Goal: Task Accomplishment & Management: Use online tool/utility

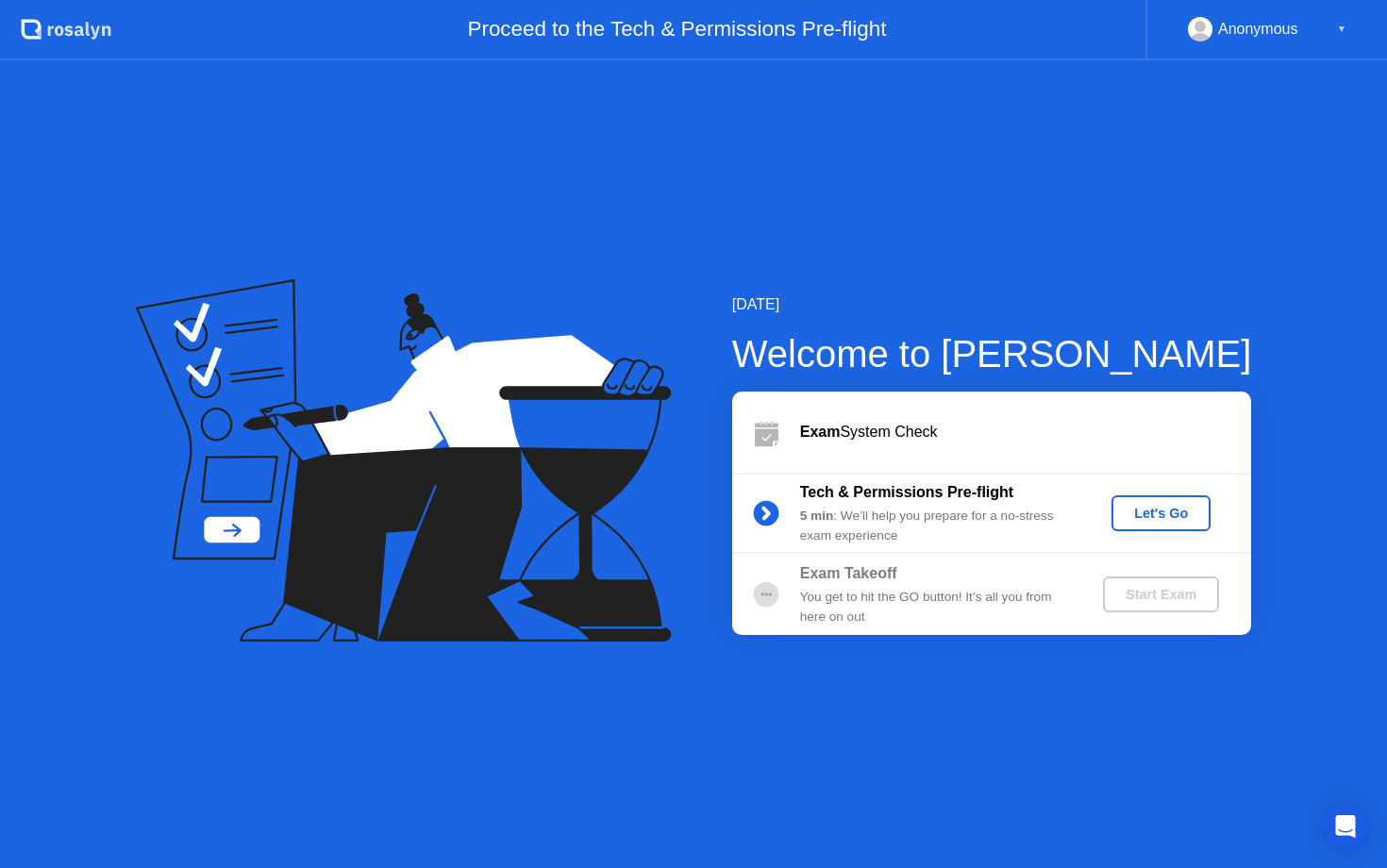
click at [879, 425] on div "Exam System Check" at bounding box center [1026, 431] width 451 height 22
click at [1319, 22] on div "Anonymous ▼" at bounding box center [1267, 29] width 158 height 24
click at [1346, 27] on div "Anonymous ▼" at bounding box center [1266, 30] width 241 height 61
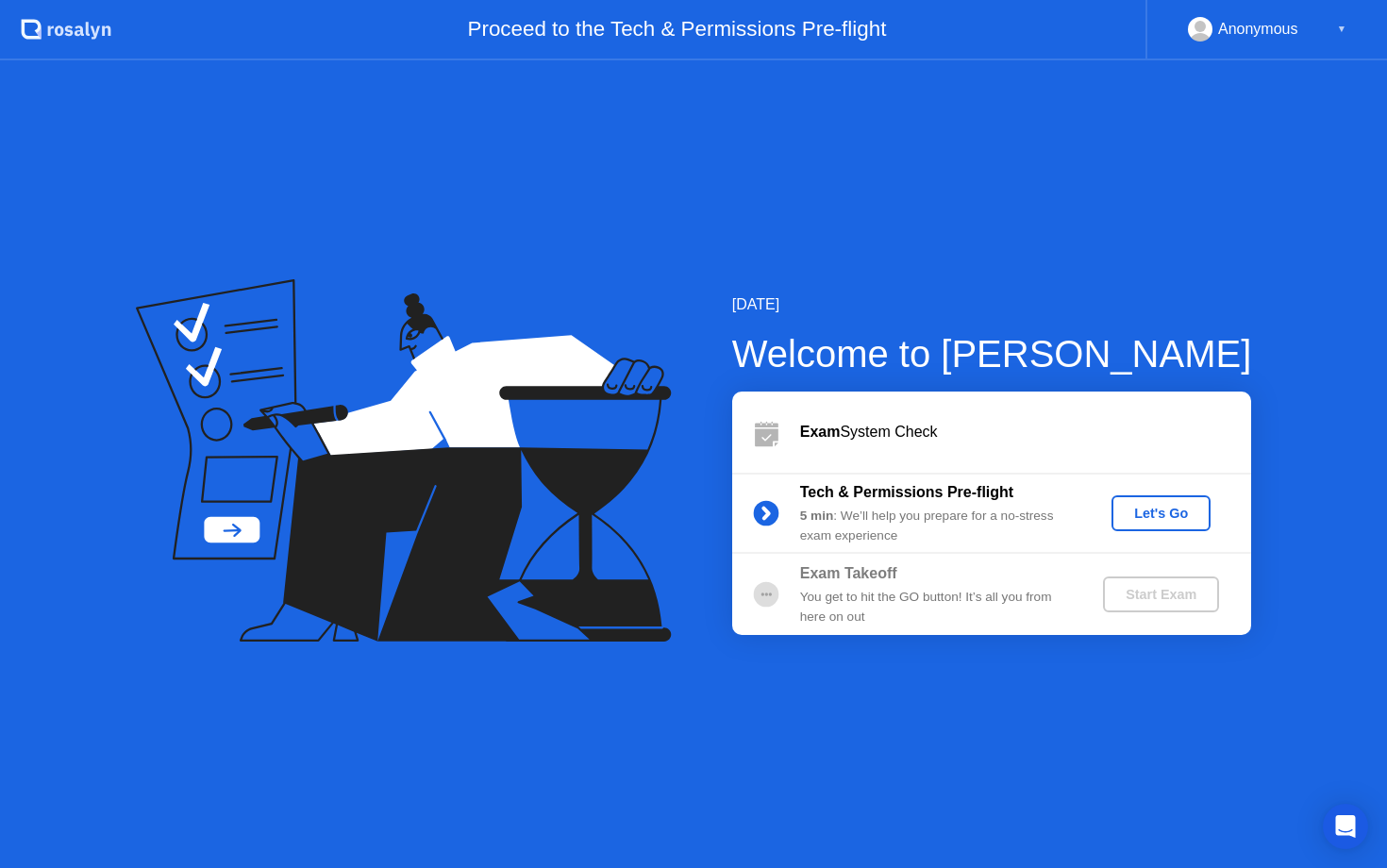
click at [1309, 27] on div "Anonymous ▼" at bounding box center [1267, 29] width 158 height 24
click at [1256, 33] on div "Anonymous" at bounding box center [1258, 29] width 80 height 24
click at [1149, 518] on div "Let's Go" at bounding box center [1160, 513] width 84 height 15
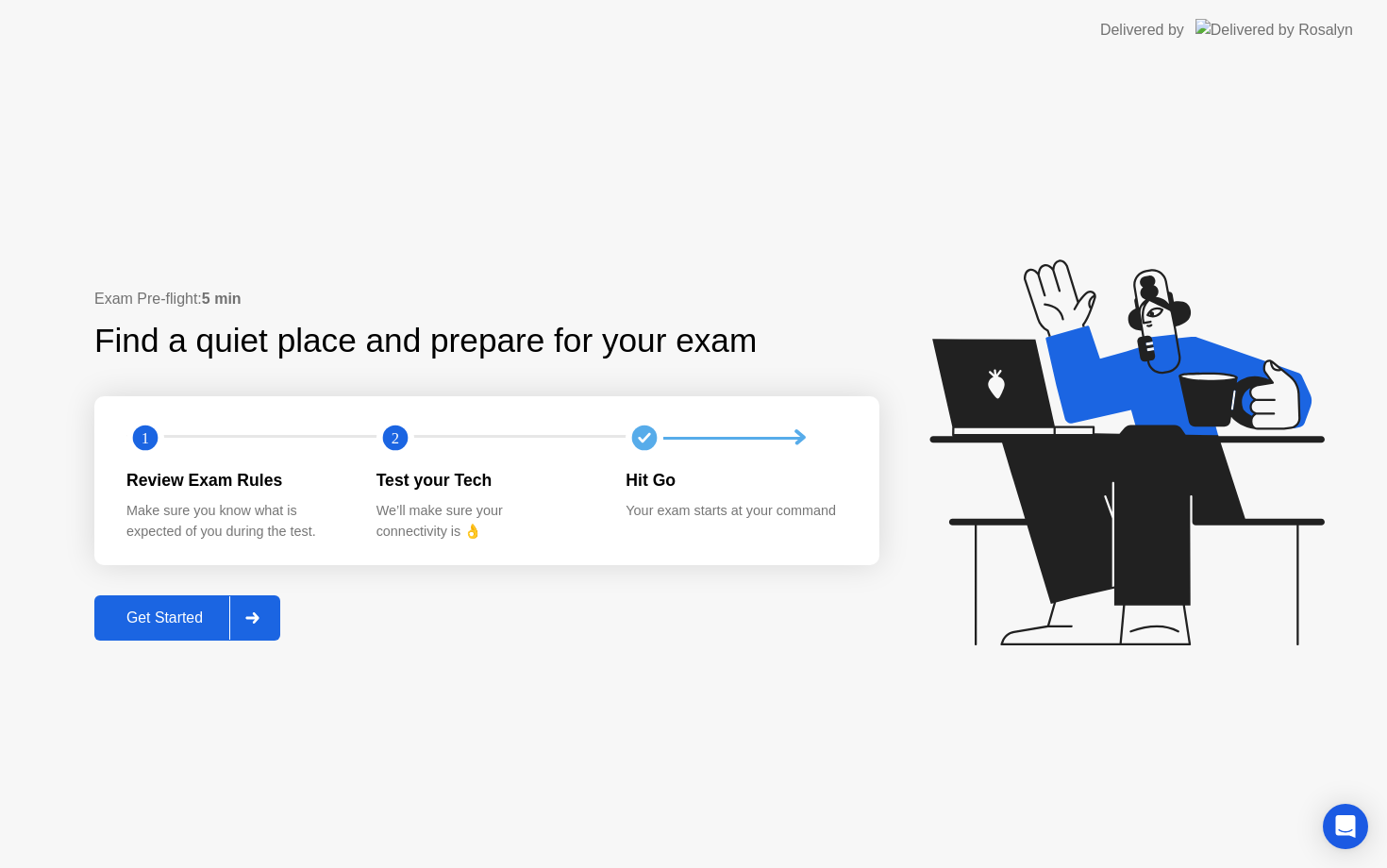
click at [177, 612] on div "Get Started" at bounding box center [165, 618] width 129 height 17
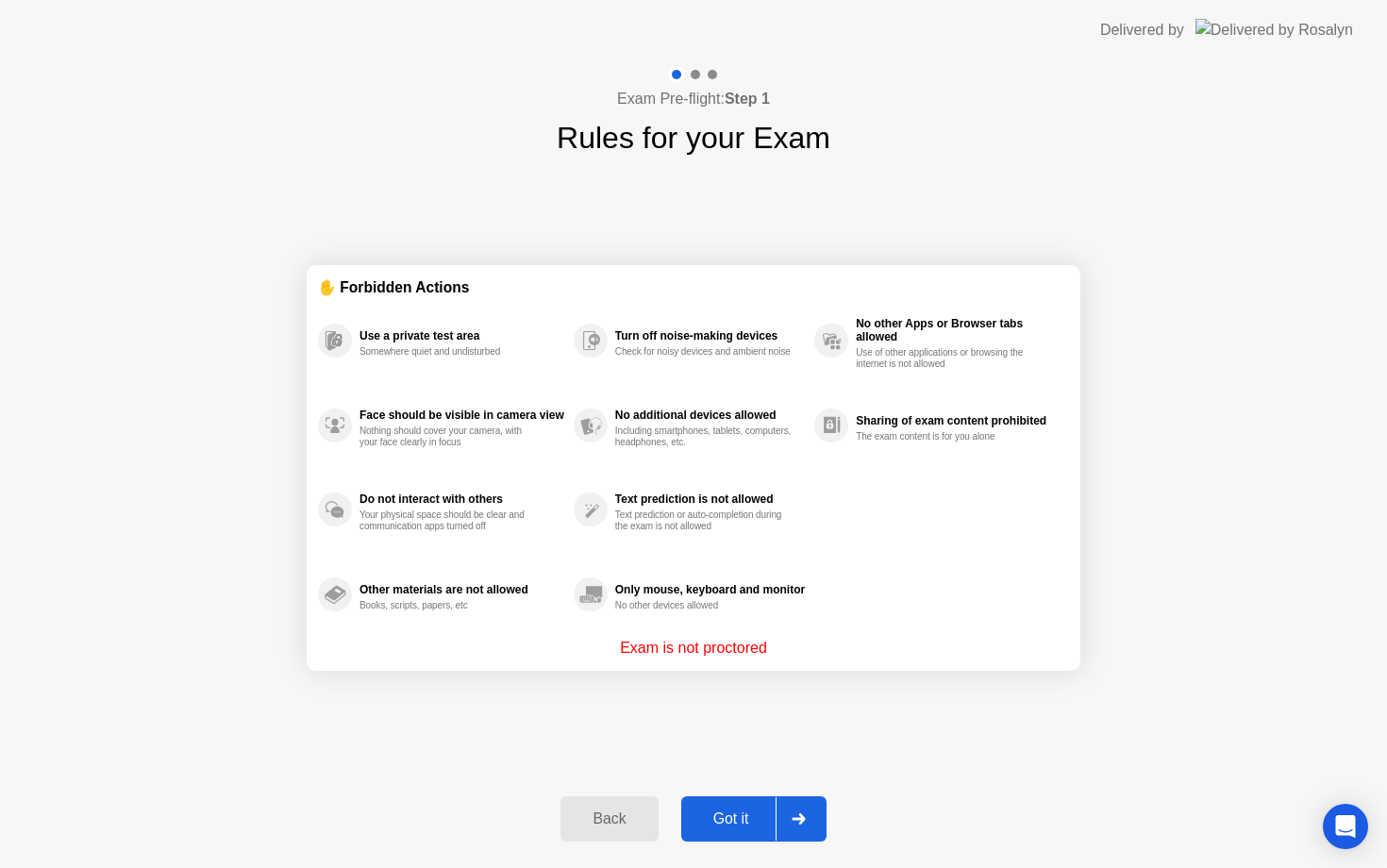
click at [806, 825] on div at bounding box center [798, 819] width 45 height 43
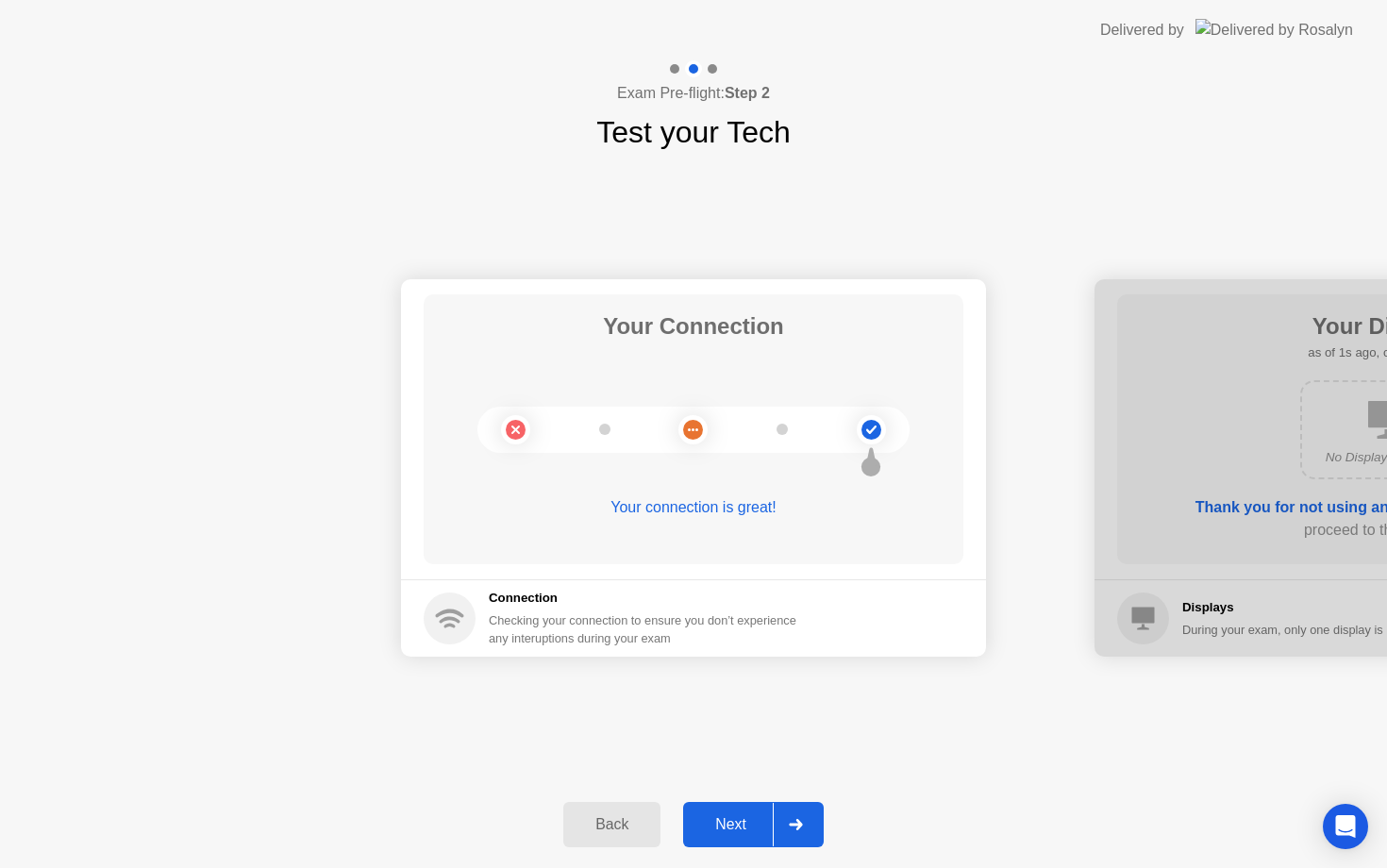
click at [803, 810] on div at bounding box center [795, 825] width 45 height 43
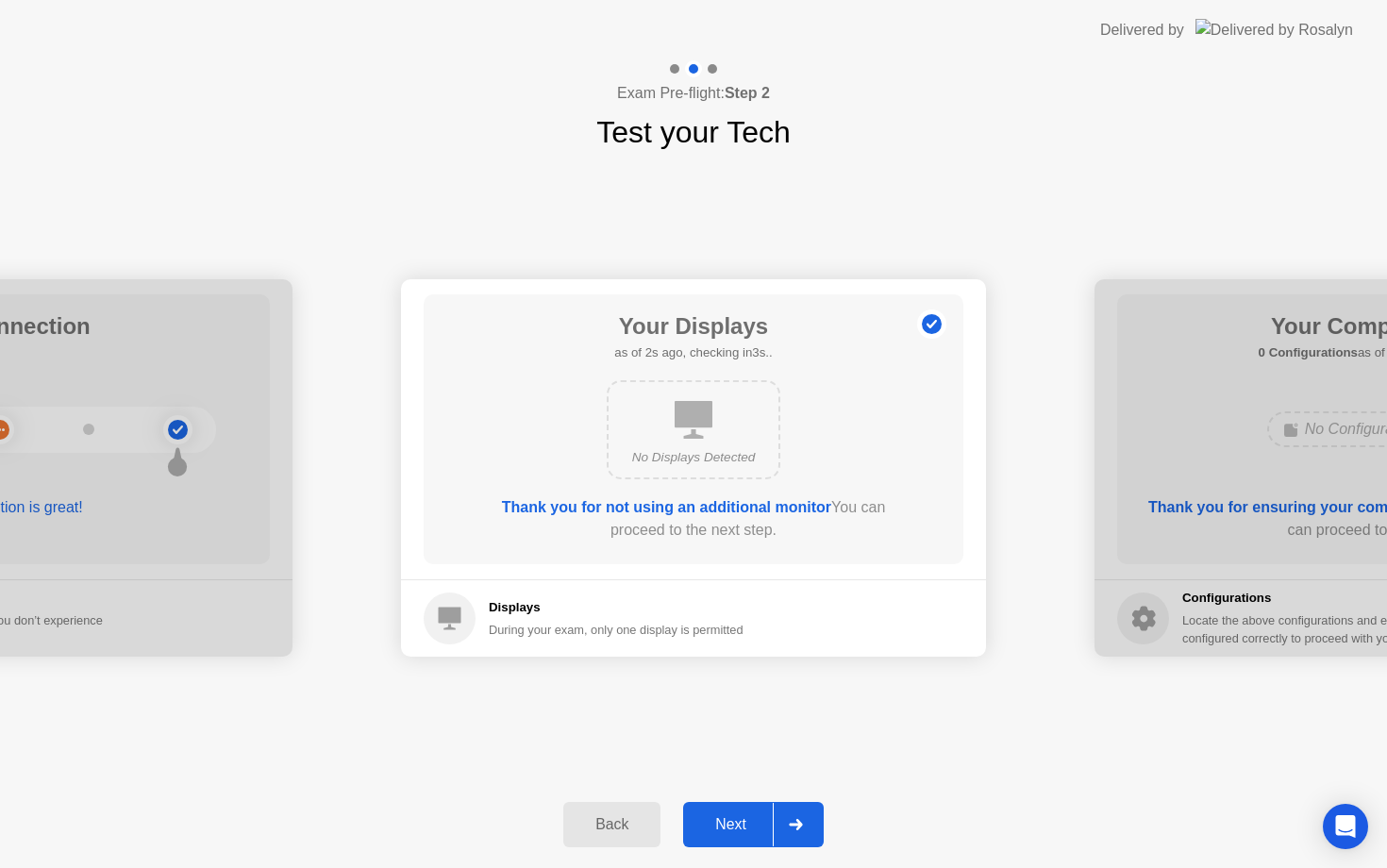
click at [801, 818] on div at bounding box center [795, 825] width 45 height 43
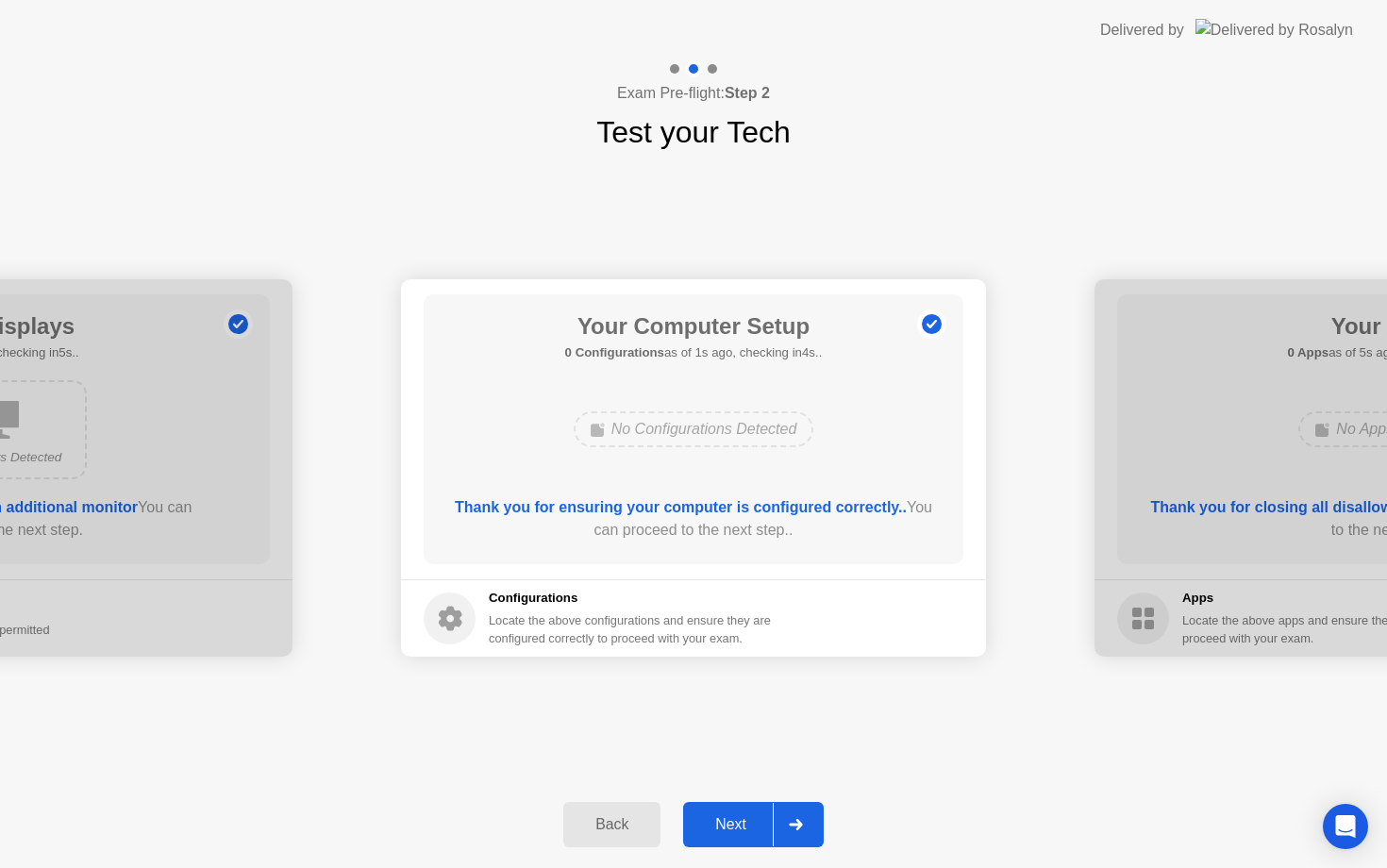
click at [801, 818] on div at bounding box center [795, 825] width 45 height 43
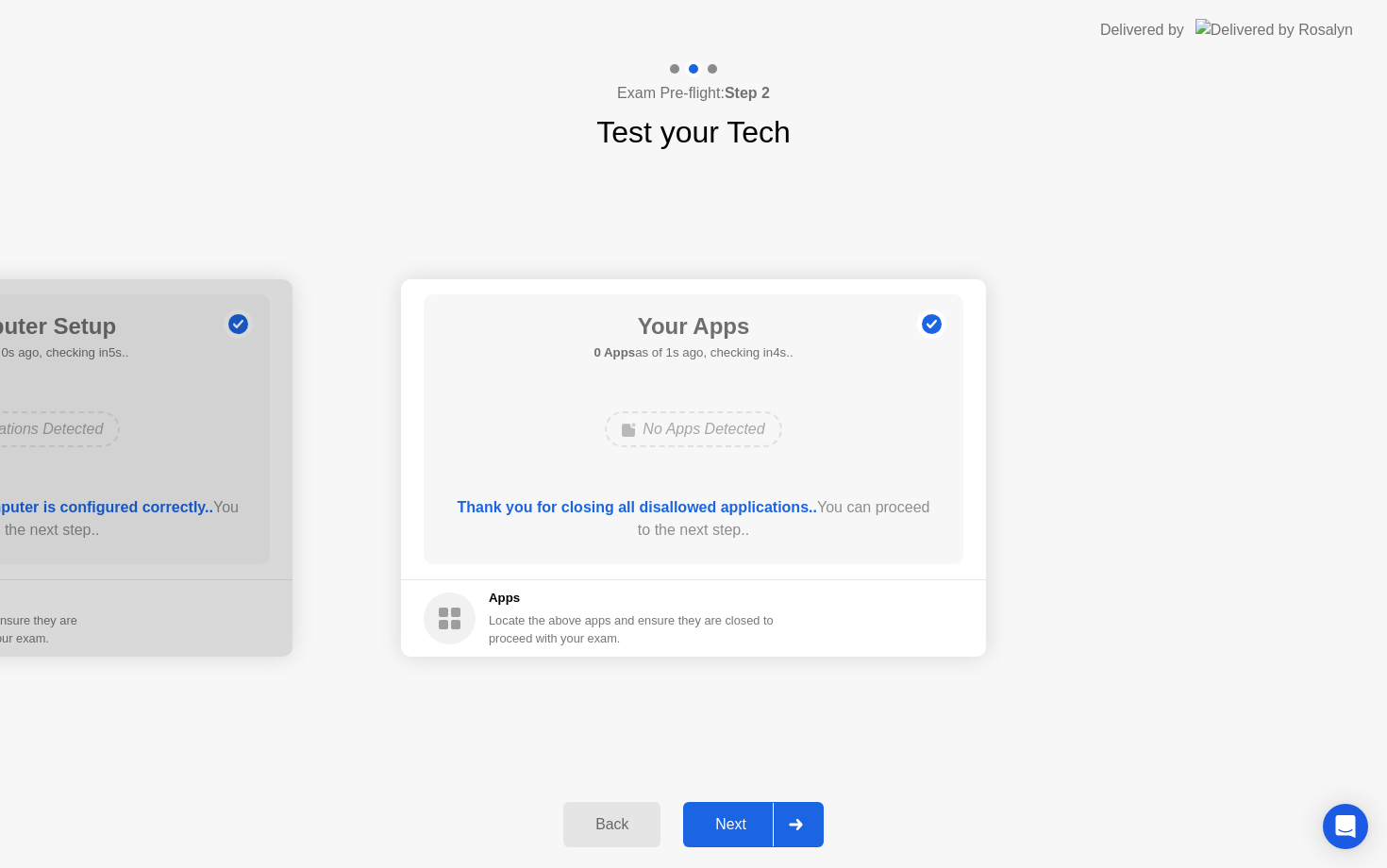
click at [801, 818] on div at bounding box center [795, 825] width 45 height 43
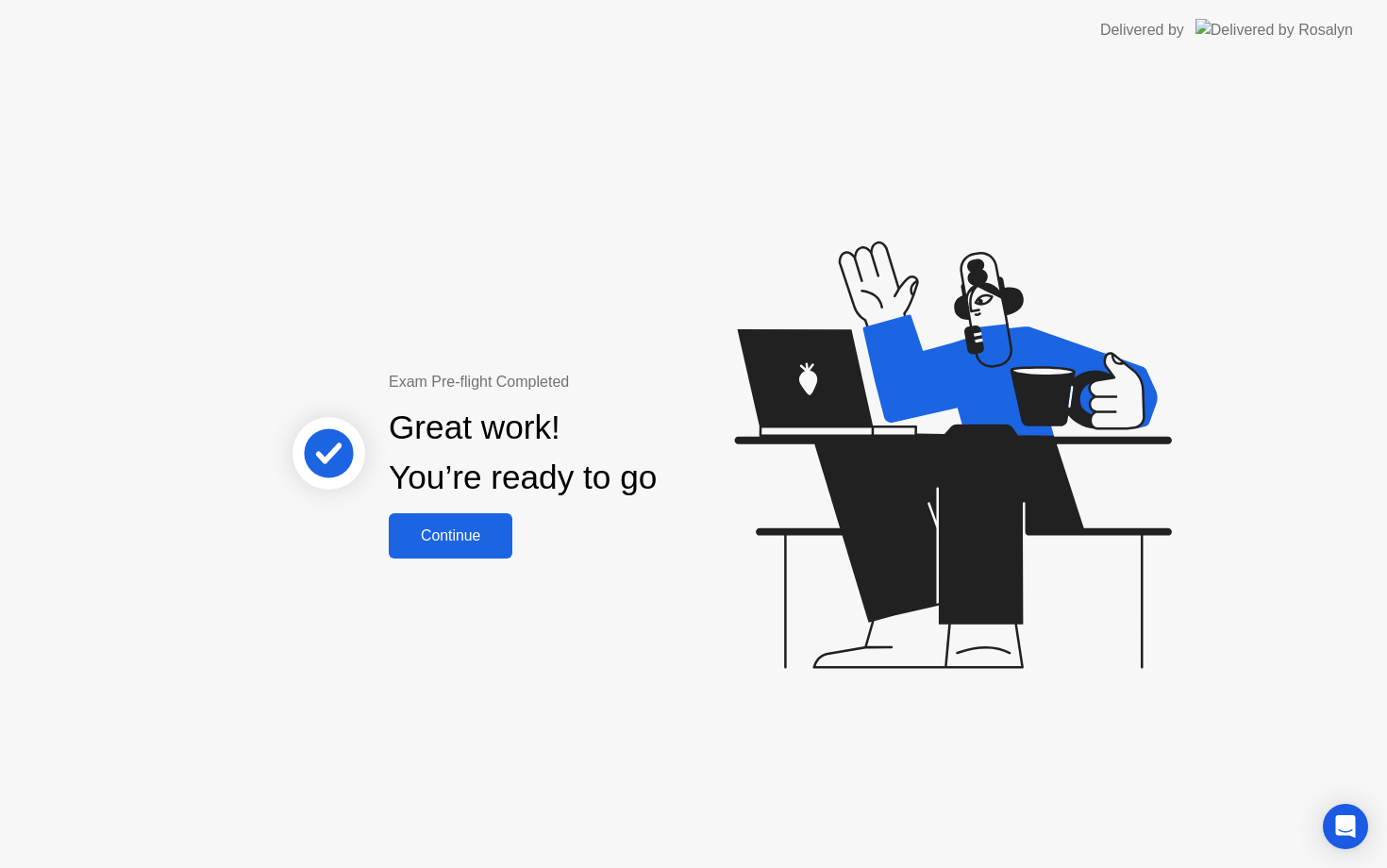
click at [492, 539] on div "Continue" at bounding box center [450, 536] width 112 height 17
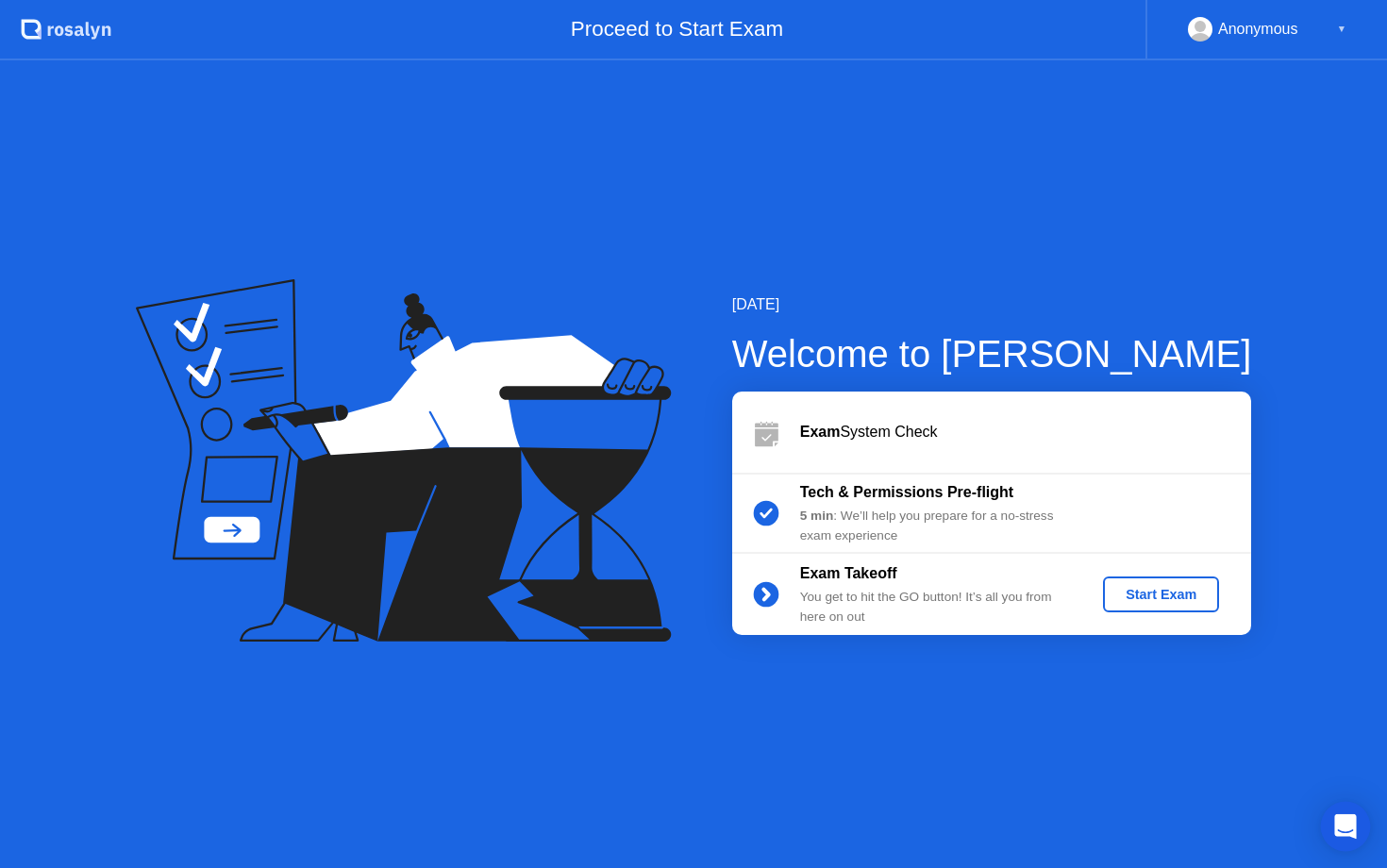
click at [1347, 821] on icon "Open Intercom Messenger" at bounding box center [1345, 826] width 22 height 24
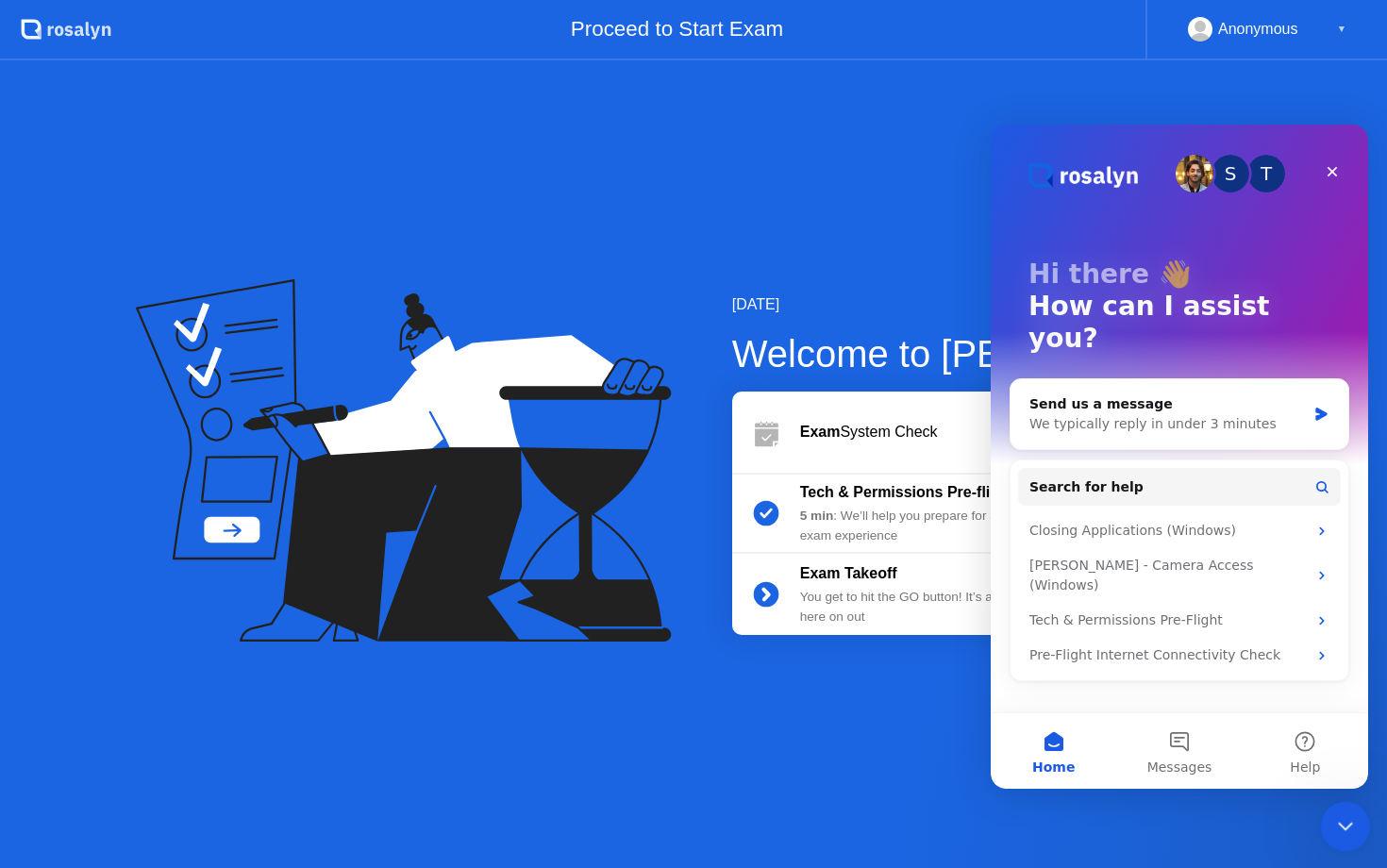
click at [1357, 833] on div "Close Intercom Messenger" at bounding box center [1343, 824] width 45 height 45
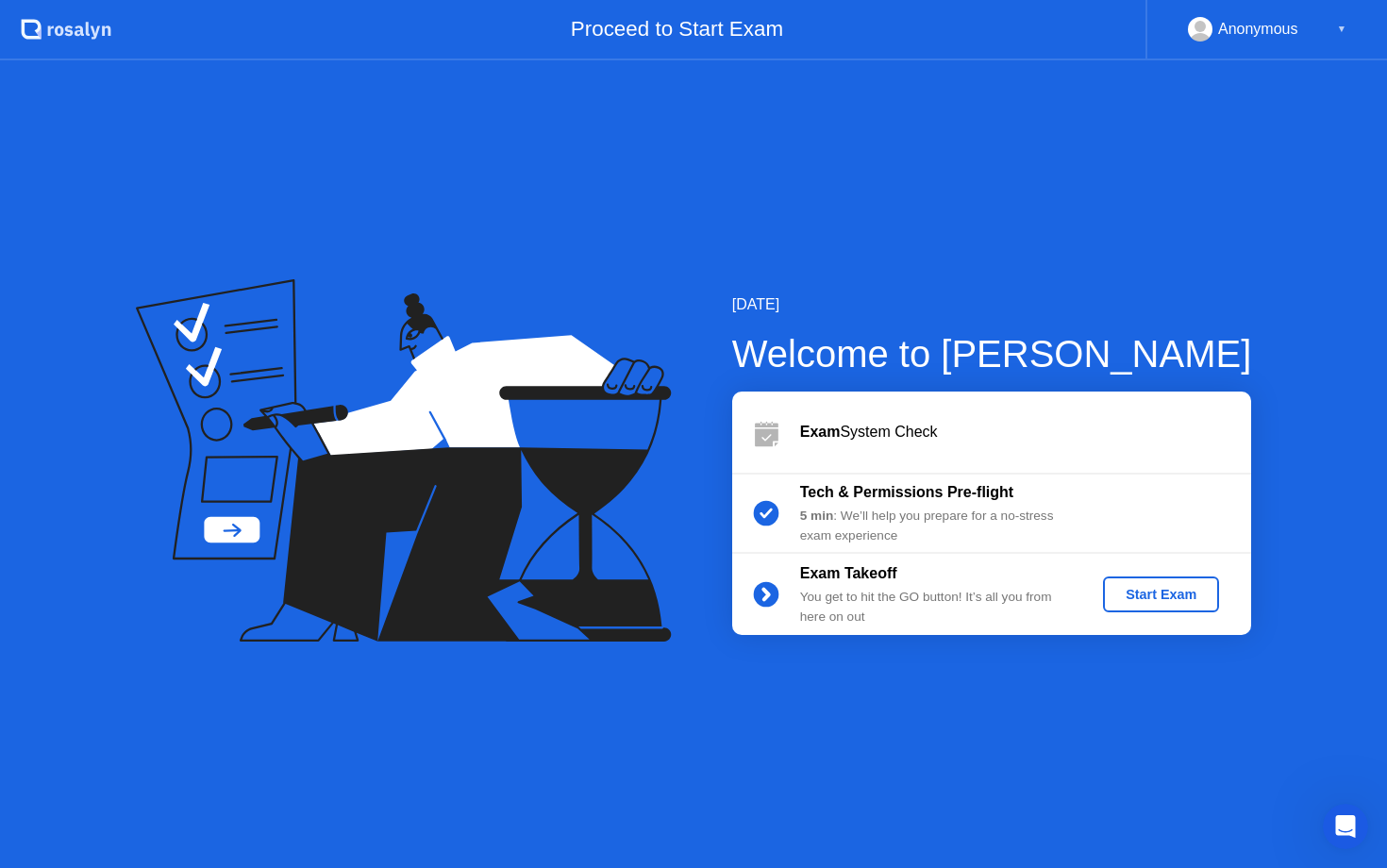
click at [1196, 601] on div "Start Exam" at bounding box center [1161, 595] width 101 height 15
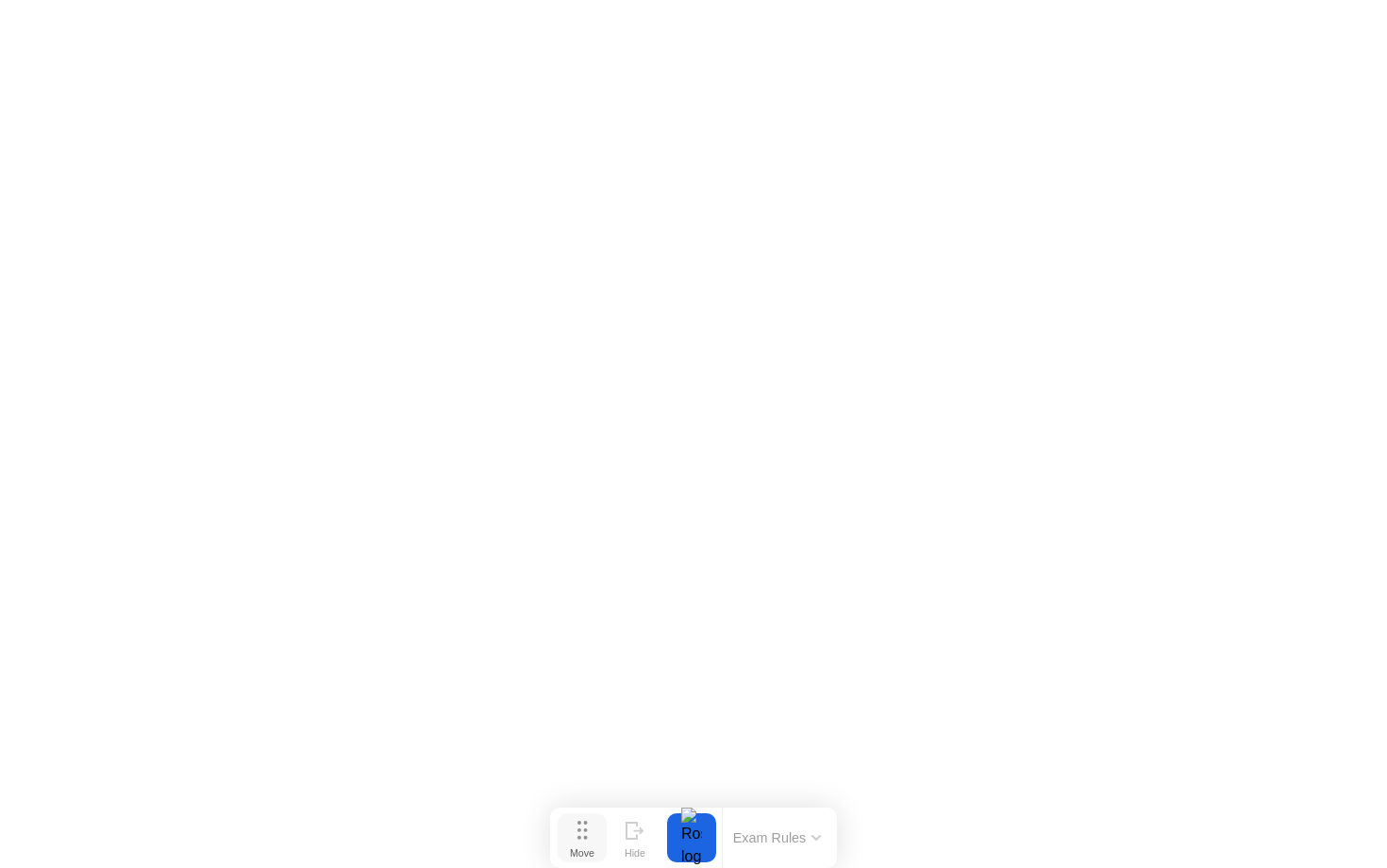
click at [592, 836] on button "Move" at bounding box center [582, 837] width 49 height 49
drag, startPoint x: 590, startPoint y: 848, endPoint x: 42, endPoint y: 29, distance: 985.4
click at [42, 29] on button "Move" at bounding box center [35, 30] width 49 height 49
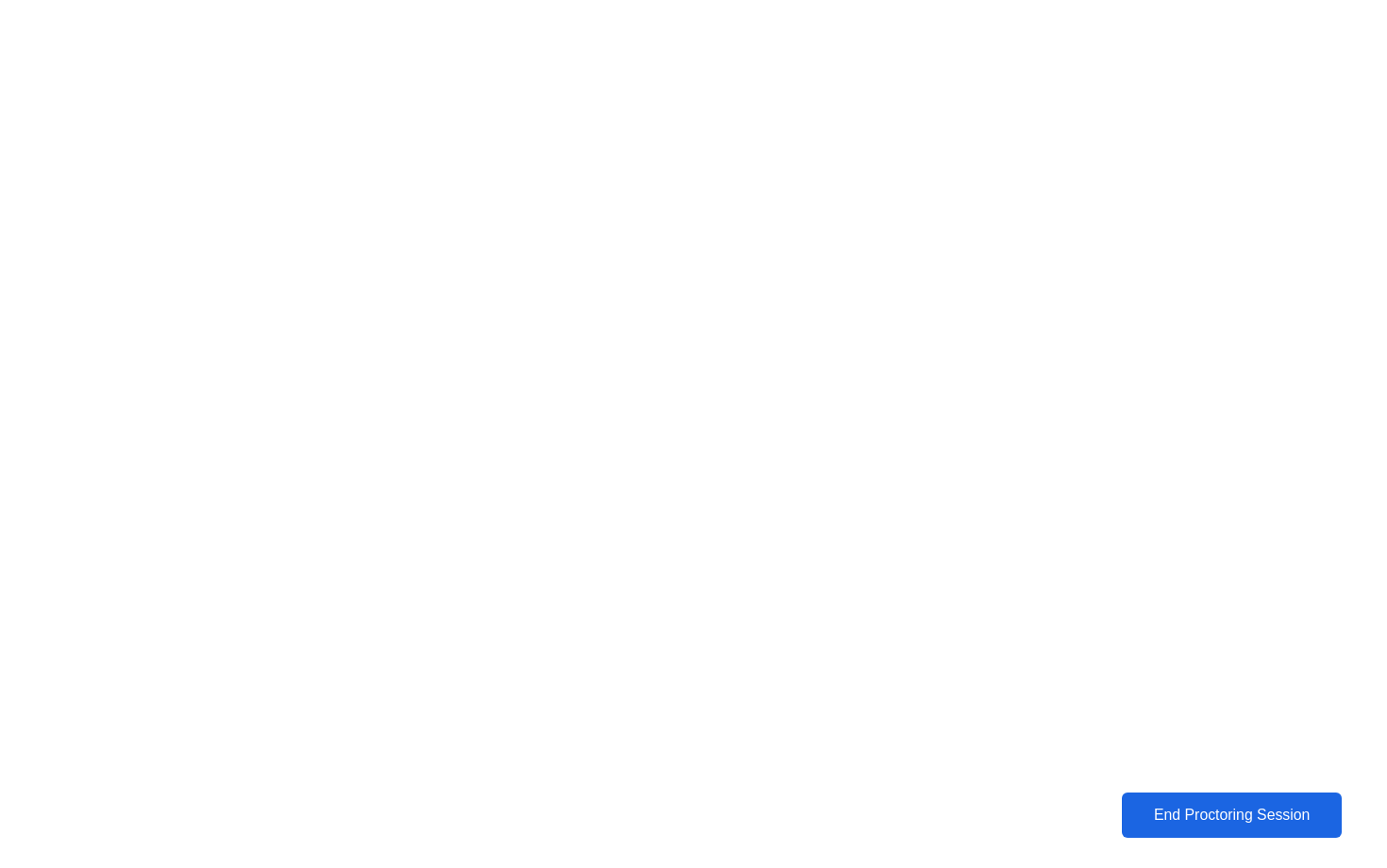
click at [1190, 814] on div "End Proctoring Session" at bounding box center [1232, 816] width 208 height 17
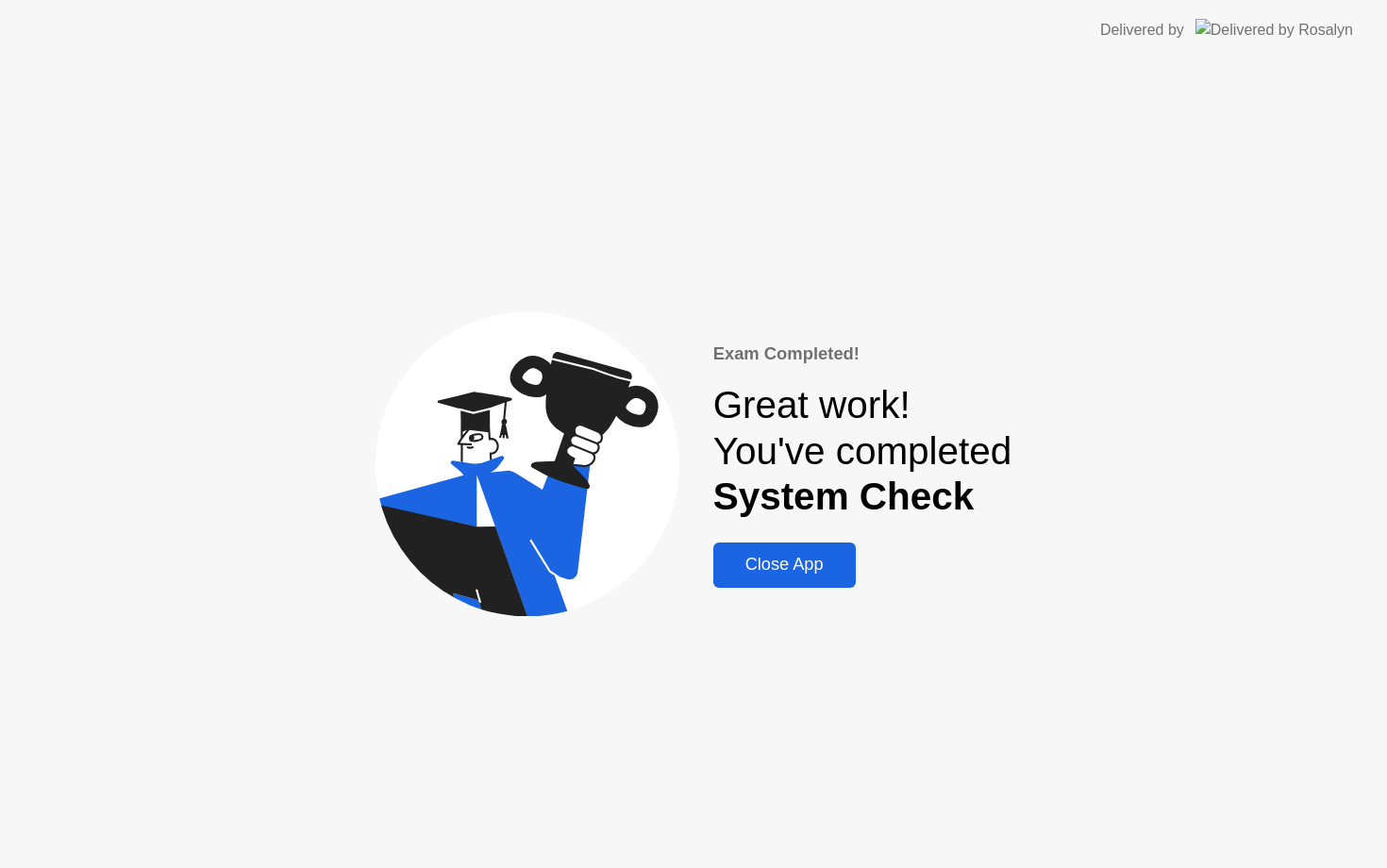
click at [803, 555] on div "Close App" at bounding box center [785, 564] width 131 height 20
